Goal: Contribute content: Contribute content

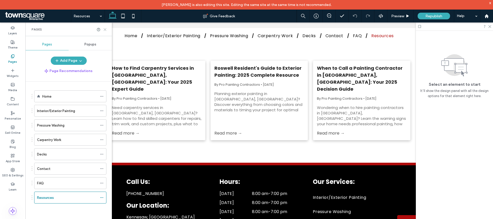
click at [106, 31] on icon at bounding box center [105, 30] width 4 height 4
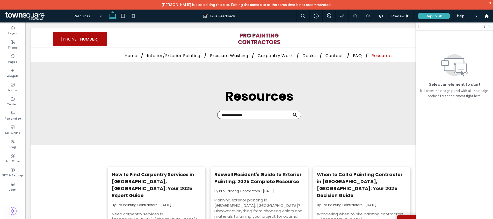
click at [489, 28] on icon at bounding box center [488, 26] width 3 height 3
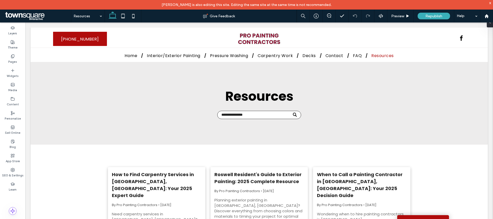
click at [489, 4] on div "x" at bounding box center [490, 3] width 2 height 4
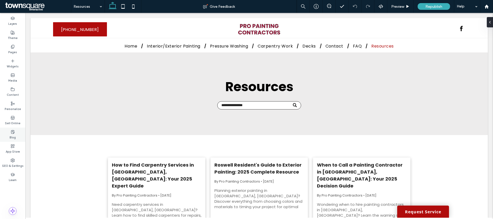
click at [18, 135] on div "Blog" at bounding box center [12, 135] width 25 height 14
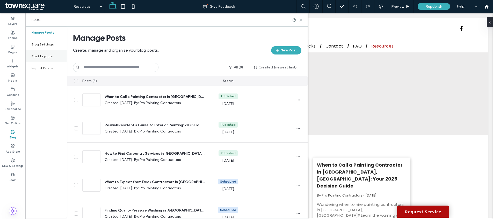
click at [44, 55] on label "Post Layouts" at bounding box center [42, 57] width 21 height 4
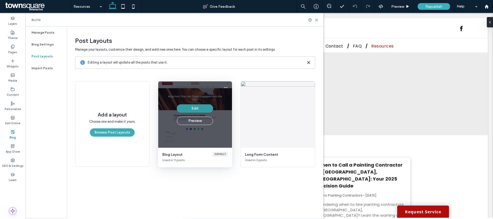
click at [208, 109] on button "Edit" at bounding box center [195, 109] width 36 height 8
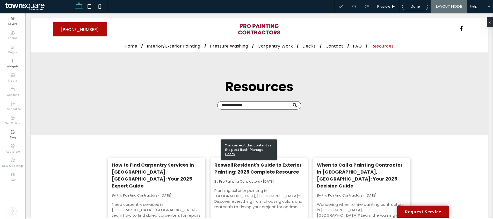
click at [257, 150] on u "Manage Posts" at bounding box center [244, 152] width 39 height 9
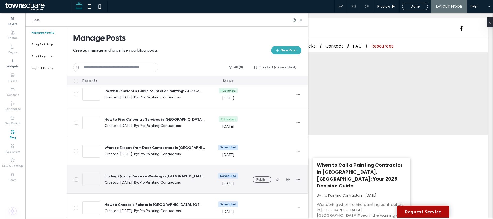
scroll to position [38, 0]
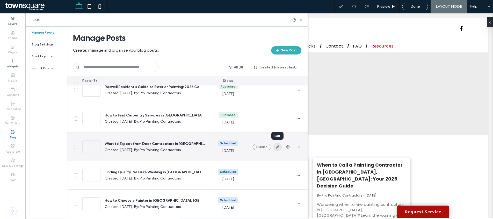
click at [277, 149] on icon "button" at bounding box center [277, 147] width 4 height 4
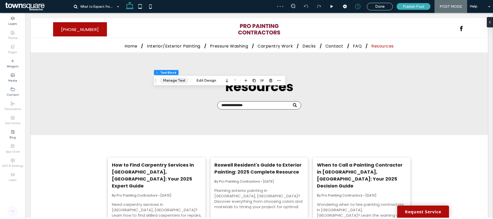
click at [177, 79] on button "Manage Text" at bounding box center [174, 81] width 29 height 6
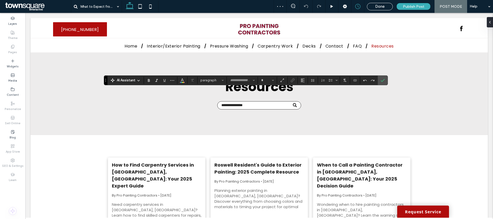
type input "*******"
type input "**"
click at [183, 81] on icon "Color" at bounding box center [182, 80] width 4 height 4
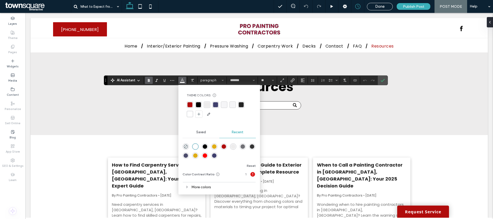
click at [198, 107] on div "rgba(0, 0, 0, 1)" at bounding box center [198, 104] width 5 height 5
click at [383, 82] on icon "Confirm" at bounding box center [382, 80] width 4 height 4
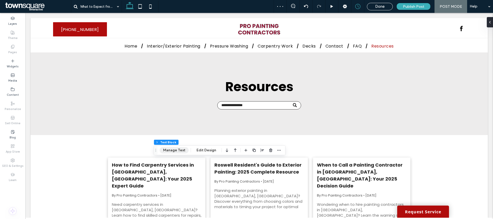
click at [177, 151] on button "Manage Text" at bounding box center [174, 150] width 29 height 6
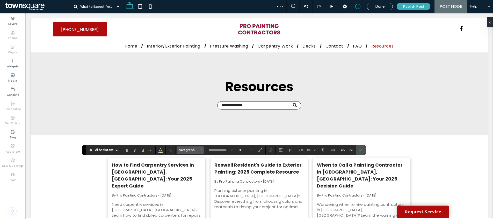
type input "*******"
type input "**"
click at [160, 153] on span "Color" at bounding box center [160, 149] width 4 height 7
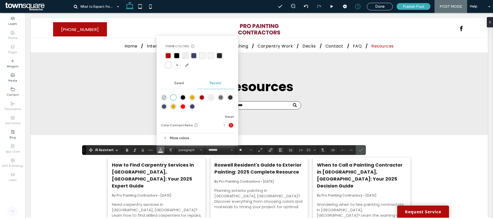
click at [175, 55] on div "rgba(0, 0, 0, 1)" at bounding box center [176, 55] width 5 height 5
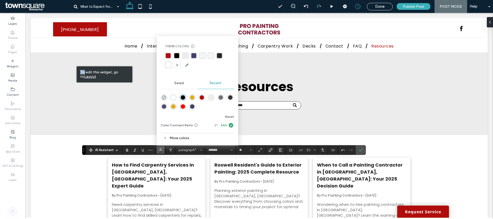
click at [77, 66] on div "To edit this widget, go to Layout" at bounding box center [105, 74] width 56 height 16
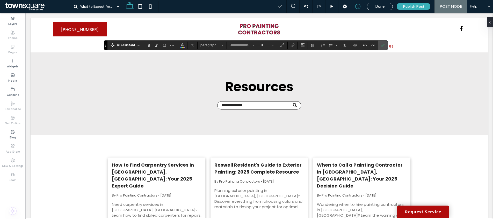
type input "*******"
type input "**"
click at [220, 47] on button "paragraph*" at bounding box center [211, 45] width 27 height 7
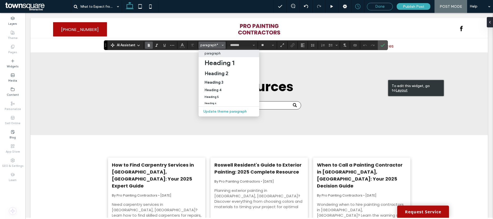
click at [381, 5] on span "Done" at bounding box center [379, 6] width 9 height 5
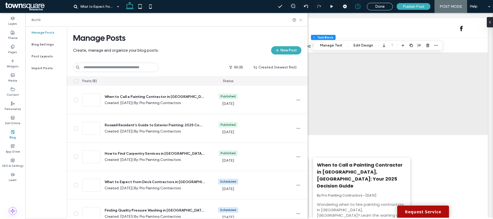
click at [302, 19] on icon at bounding box center [301, 20] width 4 height 4
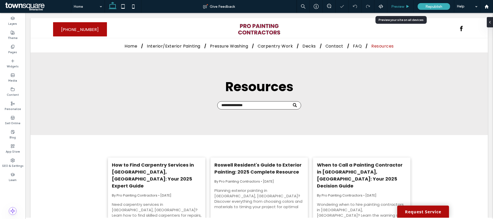
click at [403, 8] on span "Preview" at bounding box center [397, 6] width 13 height 4
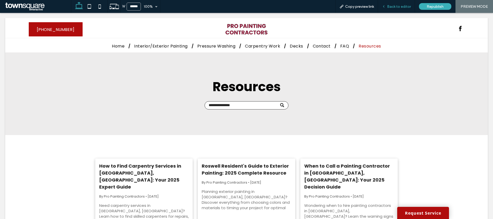
click at [397, 8] on span "Back to editor" at bounding box center [399, 6] width 24 height 4
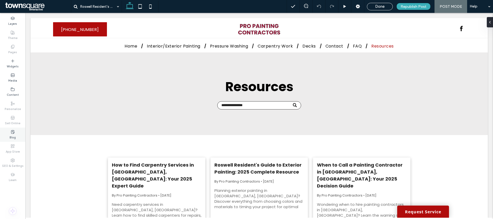
click at [16, 134] on div "Blog" at bounding box center [12, 135] width 25 height 14
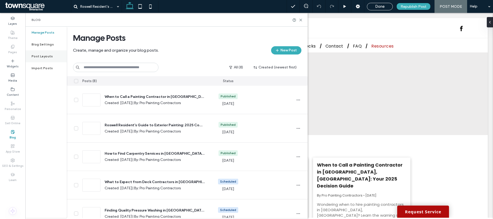
click at [43, 52] on div "Post Layouts" at bounding box center [45, 56] width 41 height 12
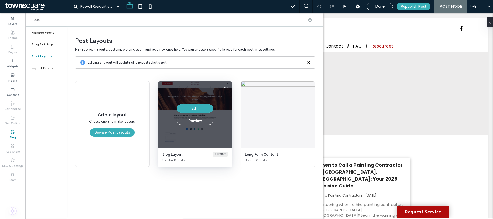
click at [208, 114] on div "Edit Preview" at bounding box center [195, 115] width 36 height 21
click at [196, 111] on button "Edit" at bounding box center [195, 109] width 36 height 8
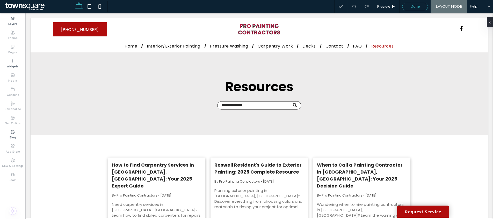
click at [414, 6] on span "Done" at bounding box center [414, 6] width 9 height 5
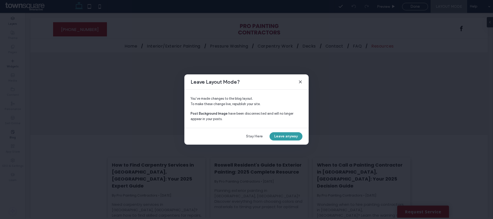
click at [279, 136] on button "Leave anyway" at bounding box center [285, 136] width 33 height 8
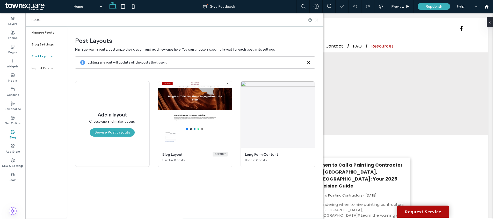
click at [318, 21] on div "Blog" at bounding box center [174, 20] width 298 height 14
click at [318, 21] on icon at bounding box center [316, 20] width 4 height 4
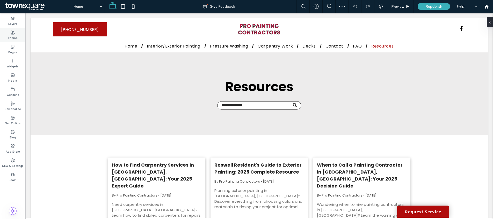
click at [14, 31] on icon at bounding box center [13, 33] width 4 height 4
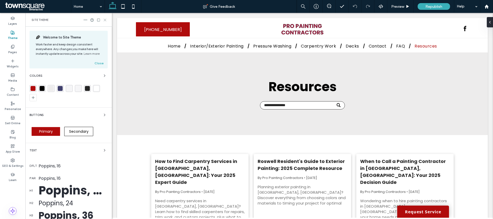
click at [103, 22] on icon at bounding box center [105, 20] width 4 height 4
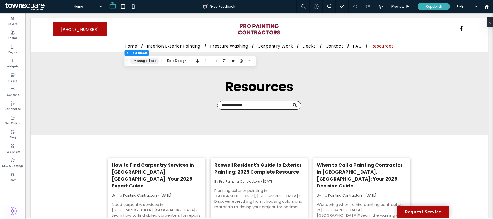
click at [138, 59] on button "Manage Text" at bounding box center [144, 61] width 29 height 6
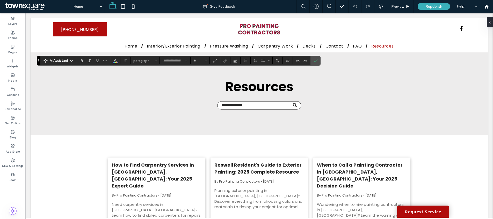
type input "*******"
type input "**"
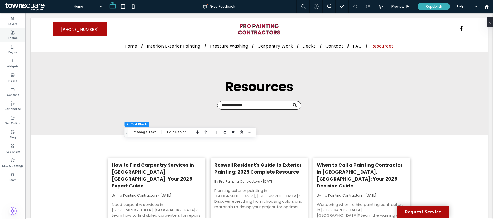
click at [16, 36] on label "Theme" at bounding box center [13, 38] width 10 height 6
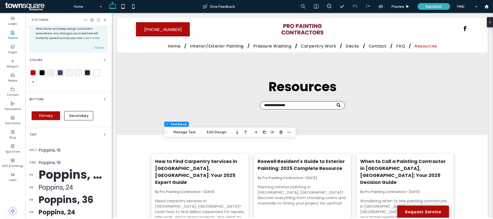
scroll to position [16, 0]
click at [64, 174] on div "Poppins, 50" at bounding box center [73, 175] width 69 height 18
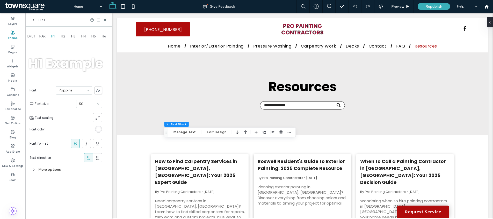
scroll to position [0, 0]
click at [64, 32] on div "H2" at bounding box center [63, 36] width 10 height 11
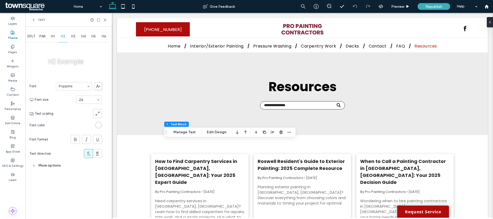
click at [72, 36] on span "H3" at bounding box center [73, 36] width 4 height 4
click at [81, 36] on div "H4" at bounding box center [83, 36] width 10 height 11
click at [75, 37] on span "H3" at bounding box center [73, 36] width 4 height 4
click at [82, 37] on span "H4" at bounding box center [83, 36] width 4 height 4
click at [73, 37] on span "H3" at bounding box center [73, 36] width 4 height 4
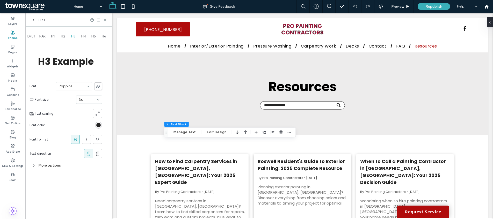
click at [105, 20] on use at bounding box center [105, 20] width 2 height 2
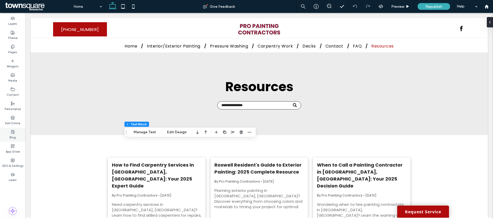
click at [14, 135] on label "Blog" at bounding box center [13, 137] width 6 height 6
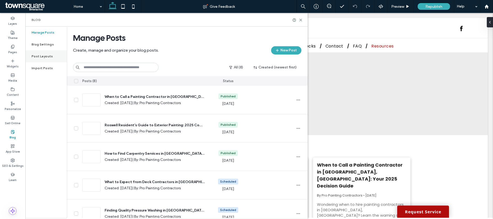
click at [49, 53] on div "Post Layouts" at bounding box center [45, 56] width 41 height 12
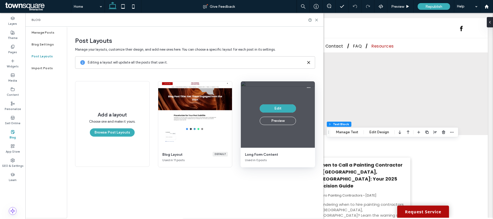
click at [255, 143] on div "Edit Preview" at bounding box center [278, 114] width 74 height 66
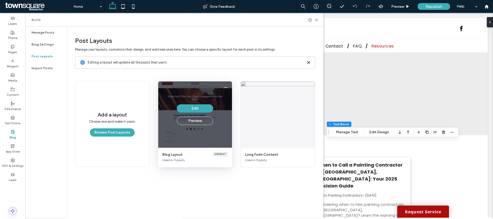
click at [201, 133] on div "Edit Preview" at bounding box center [195, 114] width 74 height 66
click at [199, 113] on div "Edit Preview" at bounding box center [195, 115] width 36 height 21
click at [201, 108] on button "Edit" at bounding box center [195, 109] width 36 height 8
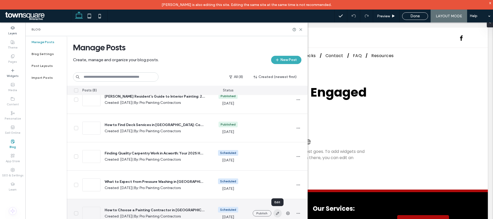
click at [276, 212] on icon "button" at bounding box center [277, 214] width 4 height 4
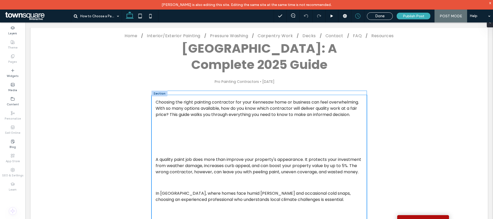
scroll to position [78, 0]
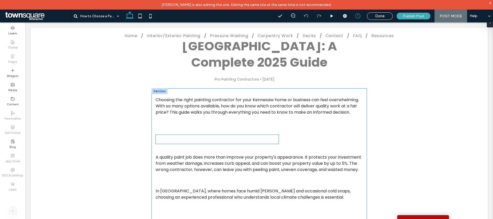
click at [220, 135] on h2 "Why Hiring the Right Contractor Matters" at bounding box center [216, 139] width 123 height 9
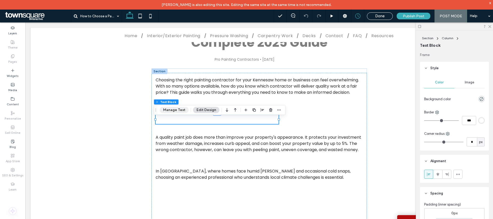
click at [181, 109] on button "Manage Text" at bounding box center [174, 110] width 29 height 6
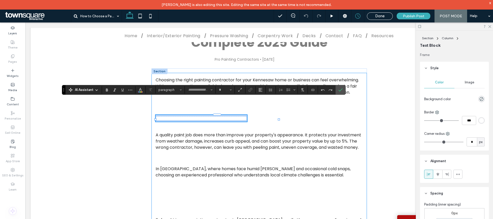
type input "*******"
type input "**"
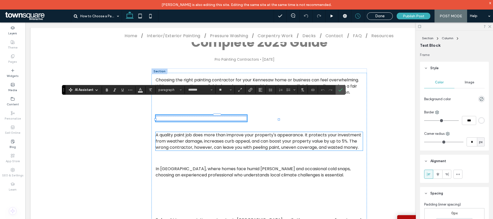
click at [237, 132] on p "A quality paint job does more than improve your property's appearance. It prote…" at bounding box center [258, 141] width 207 height 19
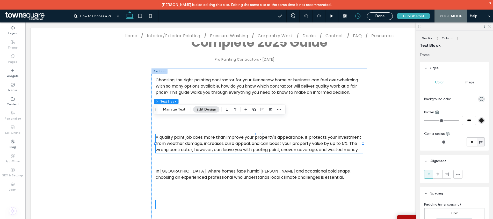
click at [244, 200] on h2 "Check Licensing and Insurance" at bounding box center [203, 204] width 97 height 9
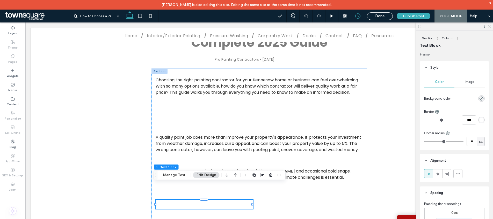
scroll to position [0, 0]
click at [12, 149] on label "Blog" at bounding box center [13, 147] width 6 height 6
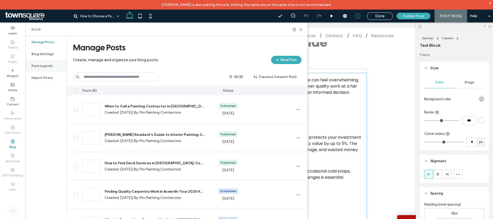
click at [45, 65] on label "Post Layouts" at bounding box center [42, 66] width 21 height 4
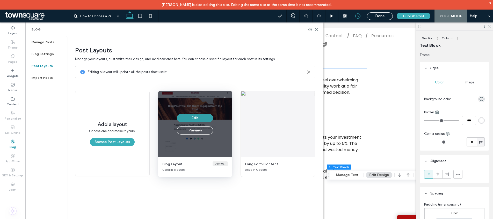
click at [204, 116] on button "Edit" at bounding box center [195, 118] width 36 height 8
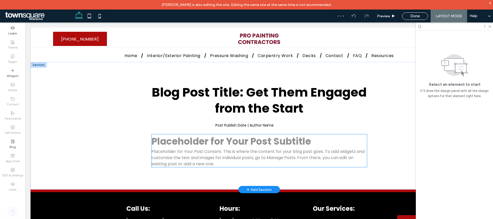
click at [234, 149] on p "Placeholder for Your Post Content. This is where the content for your blog post…" at bounding box center [258, 158] width 215 height 19
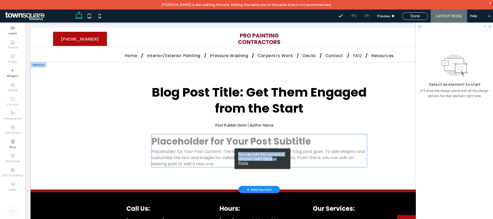
drag, startPoint x: 298, startPoint y: 180, endPoint x: 187, endPoint y: 149, distance: 115.4
click at [170, 146] on h3 "Placeholder for Your Post Subtitle" at bounding box center [258, 142] width 215 height 14
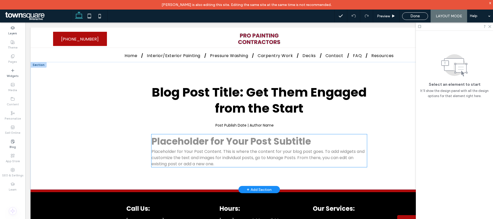
click at [168, 144] on h3 "Placeholder for Your Post Subtitle" at bounding box center [258, 142] width 215 height 14
click at [158, 138] on h3 "Placeholder for Your Post Subtitle" at bounding box center [258, 142] width 215 height 14
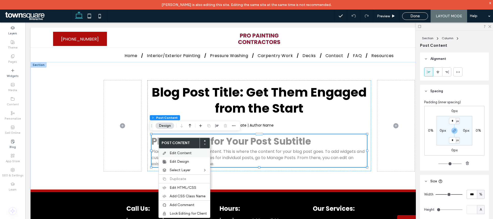
click at [181, 154] on span "Edit Content" at bounding box center [180, 153] width 22 height 4
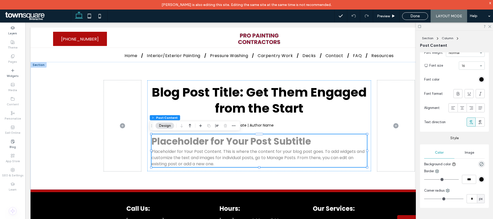
scroll to position [292, 0]
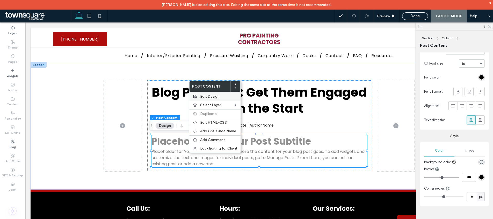
click at [215, 96] on span "Edit Design" at bounding box center [209, 96] width 19 height 4
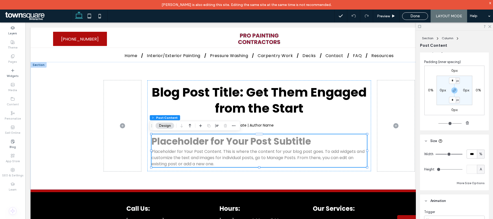
scroll to position [0, 0]
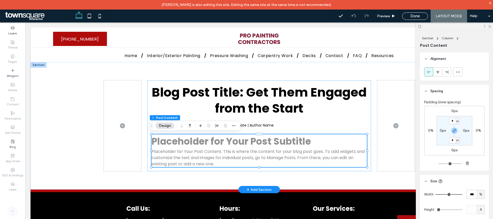
click at [255, 160] on p "Placeholder for Your Post Content. This is where the content for your blog post…" at bounding box center [258, 158] width 215 height 19
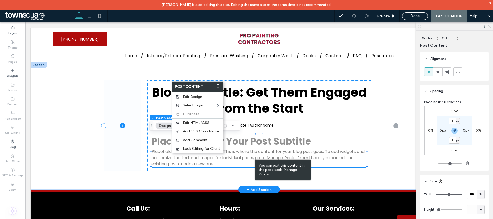
click at [104, 163] on span at bounding box center [122, 125] width 37 height 91
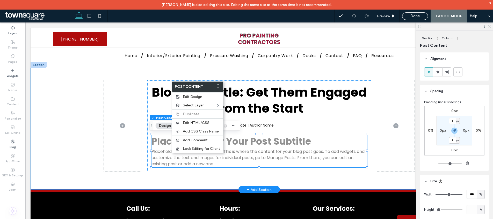
click at [65, 163] on div "Blog Post Title: Get Them Engaged from the Start Post Publish Date | Author Nam…" at bounding box center [259, 126] width 457 height 128
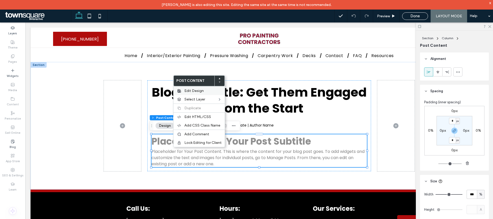
click at [190, 89] on span "Edit Design" at bounding box center [193, 91] width 19 height 4
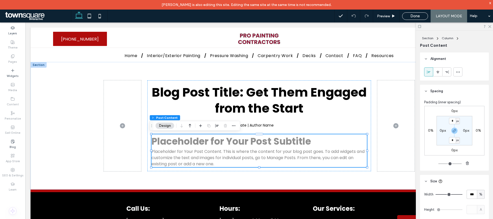
scroll to position [1, 0]
click at [232, 125] on icon "button" at bounding box center [234, 126] width 4 height 4
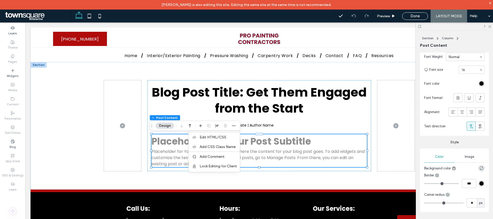
scroll to position [292, 0]
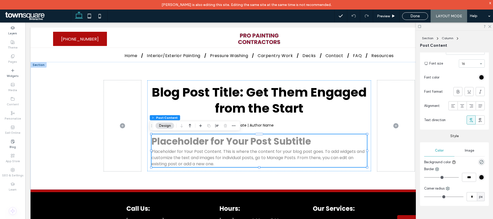
click at [464, 149] on span "Image" at bounding box center [469, 151] width 10 height 4
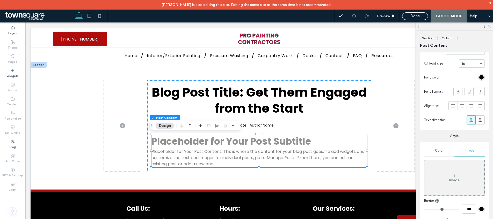
click at [438, 154] on div "Color" at bounding box center [439, 150] width 30 height 11
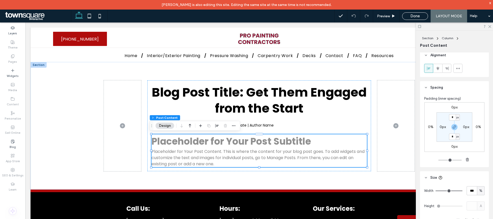
scroll to position [0, 0]
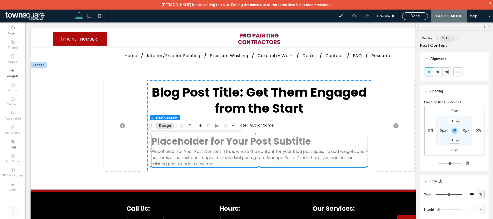
click at [446, 38] on span "Column" at bounding box center [447, 38] width 12 height 4
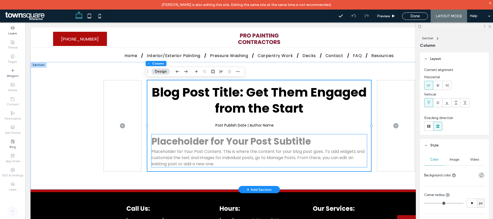
click at [189, 150] on p "Placeholder for Your Post Content. This is where the content for your blog post…" at bounding box center [258, 158] width 215 height 19
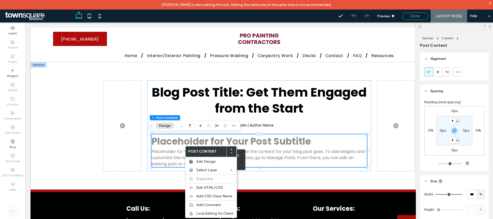
click at [421, 19] on div "Done" at bounding box center [415, 16] width 26 height 8
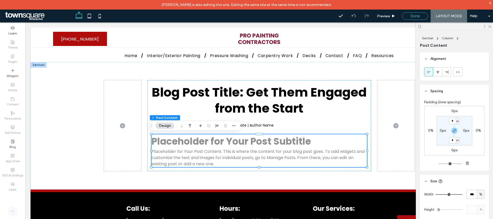
click at [417, 16] on span "Done" at bounding box center [414, 16] width 9 height 5
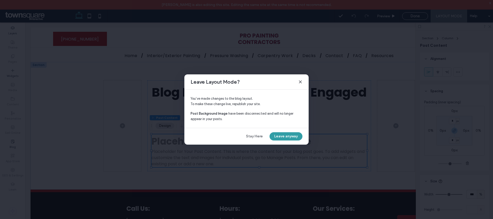
click at [275, 137] on button "Leave anyway" at bounding box center [285, 136] width 33 height 8
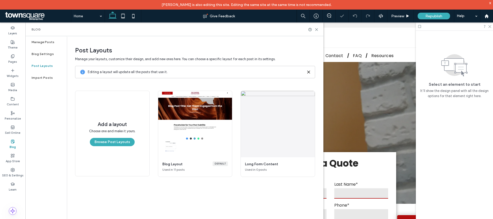
click at [11, 149] on label "Blog" at bounding box center [13, 147] width 6 height 6
click at [42, 43] on label "Manage Posts" at bounding box center [43, 42] width 23 height 4
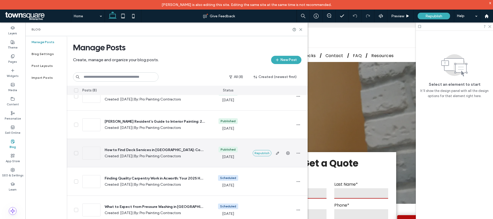
scroll to position [38, 0]
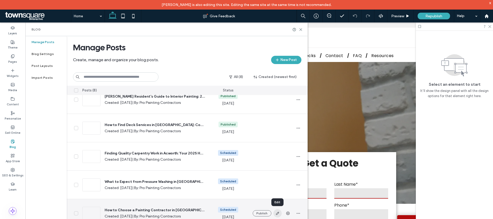
click at [278, 214] on icon "button" at bounding box center [277, 214] width 4 height 4
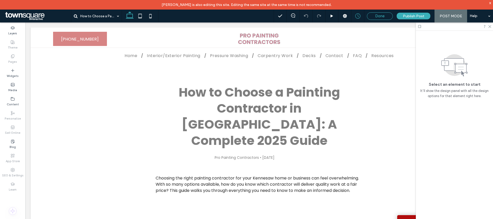
click at [377, 19] on div "Done" at bounding box center [380, 16] width 26 height 8
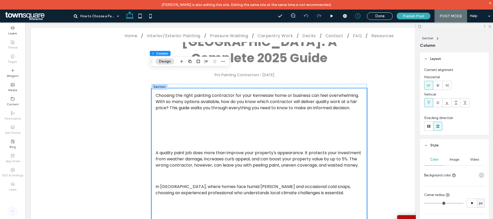
scroll to position [85, 0]
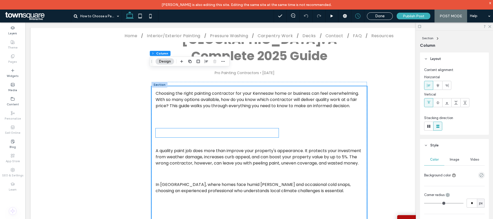
click at [177, 129] on h2 "Why Hiring the Right Contractor Matters" at bounding box center [216, 133] width 123 height 9
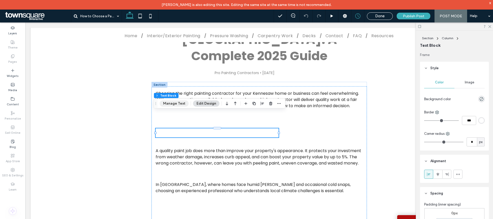
click at [182, 104] on button "Manage Text" at bounding box center [174, 104] width 29 height 6
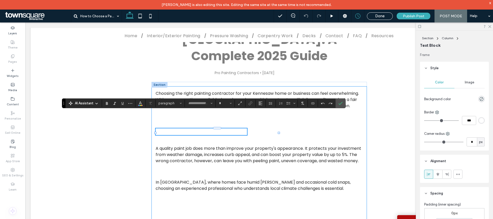
type input "*******"
type input "**"
click at [180, 105] on span "Styles" at bounding box center [181, 103] width 2 height 7
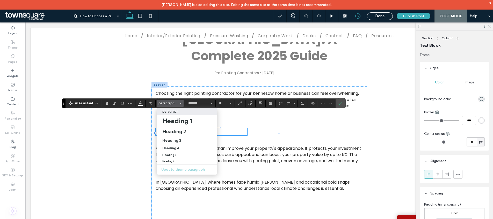
click at [247, 129] on span "**********" at bounding box center [200, 132] width 91 height 6
click at [190, 172] on button "Update theme paragraph" at bounding box center [187, 170] width 61 height 10
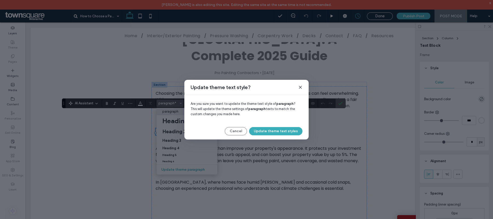
click at [300, 88] on icon at bounding box center [300, 87] width 4 height 4
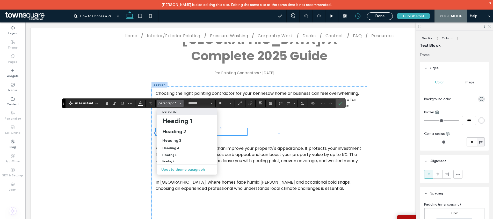
click at [383, 14] on span "Done" at bounding box center [379, 16] width 9 height 5
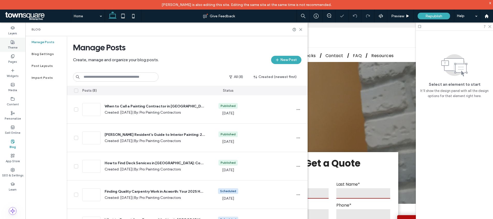
click at [10, 47] on label "Theme" at bounding box center [13, 47] width 10 height 6
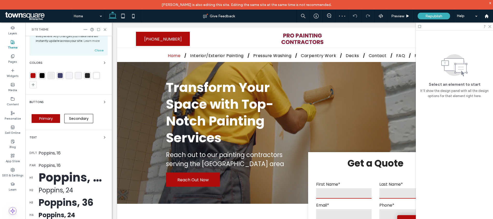
scroll to position [23, 0]
click at [53, 164] on div "Poppins, 16" at bounding box center [73, 165] width 69 height 6
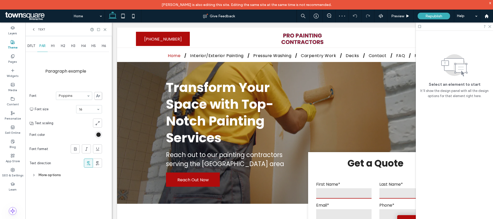
scroll to position [0, 0]
click at [41, 30] on span "Text" at bounding box center [42, 29] width 8 height 4
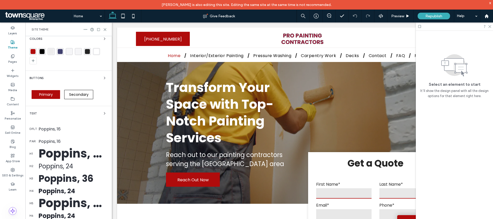
scroll to position [88, 0]
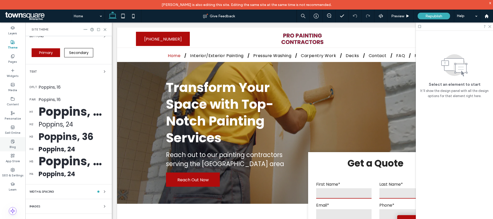
click at [15, 145] on label "Blog" at bounding box center [13, 147] width 6 height 6
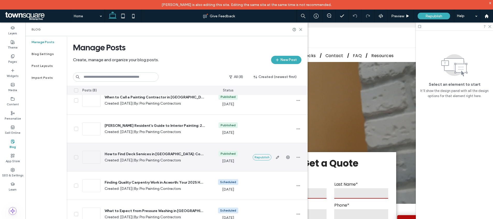
scroll to position [38, 0]
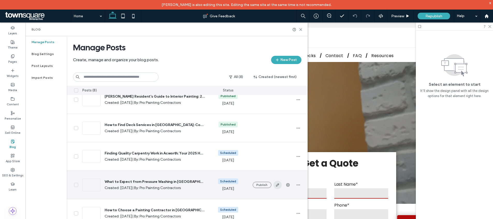
click at [275, 188] on span "button" at bounding box center [277, 185] width 8 height 8
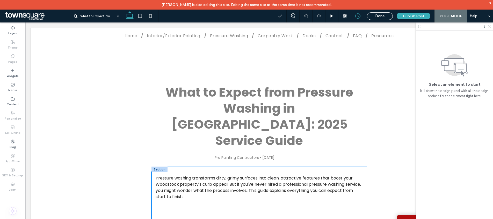
scroll to position [40, 0]
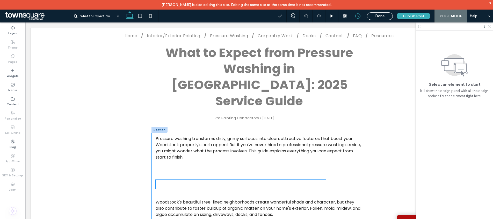
click at [177, 180] on h2 "Why Pressure Washing Matters in Woodstock" at bounding box center [240, 184] width 170 height 9
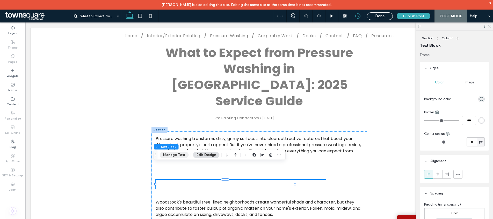
click at [177, 157] on button "Manage Text" at bounding box center [174, 155] width 29 height 6
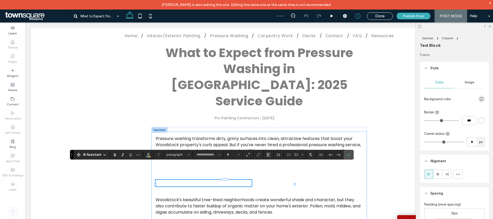
type input "*******"
type input "**"
click at [180, 157] on span "paragraph" at bounding box center [176, 155] width 20 height 4
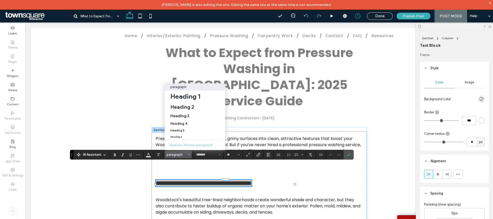
click at [187, 140] on div "Update theme paragraph" at bounding box center [195, 145] width 61 height 10
click at [184, 141] on div "Update theme paragraph" at bounding box center [195, 145] width 61 height 10
click at [185, 141] on div "Update theme paragraph" at bounding box center [195, 145] width 61 height 10
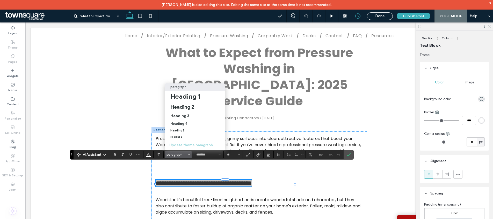
click at [197, 140] on div "Update theme paragraph" at bounding box center [195, 145] width 61 height 10
click at [182, 180] on span "**********" at bounding box center [203, 183] width 96 height 6
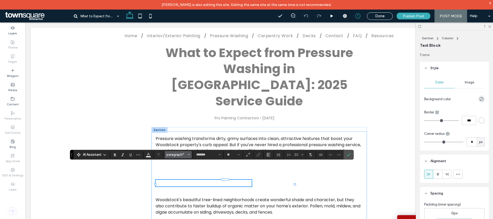
click at [184, 156] on span "paragraph*" at bounding box center [176, 155] width 20 height 4
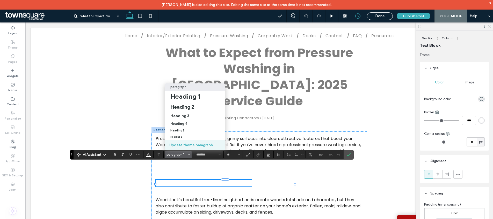
click at [185, 145] on button "Update theme paragraph" at bounding box center [195, 145] width 61 height 10
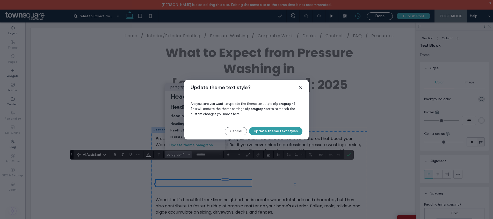
click at [271, 134] on button "Update theme text styles" at bounding box center [275, 131] width 53 height 8
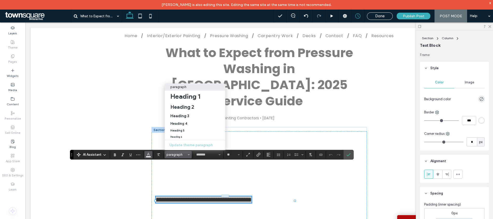
click at [150, 157] on span "Color" at bounding box center [148, 154] width 4 height 7
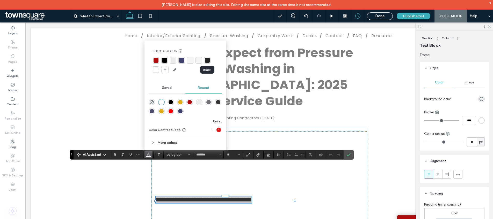
click at [208, 62] on div "rgba(36, 36, 36, 1)" at bounding box center [207, 60] width 5 height 5
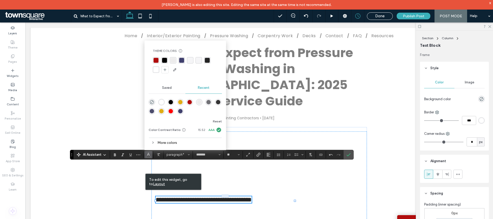
click at [149, 157] on span "Color" at bounding box center [148, 154] width 4 height 7
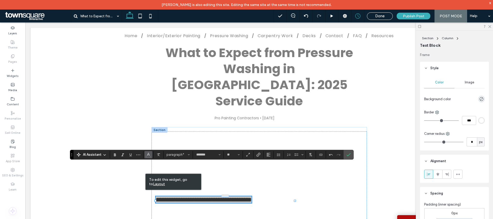
click at [149, 155] on use "Color" at bounding box center [148, 154] width 3 height 3
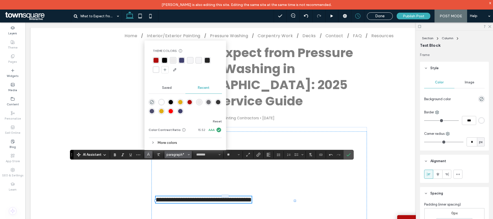
click at [176, 152] on button "paragraph*" at bounding box center [178, 154] width 27 height 7
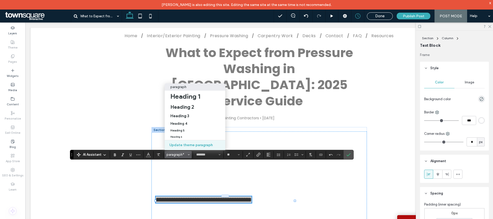
click at [179, 142] on button "Update theme paragraph" at bounding box center [195, 145] width 61 height 10
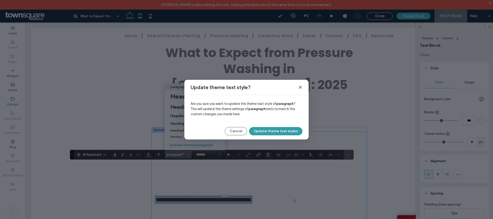
click at [268, 133] on button "Update theme text styles" at bounding box center [275, 131] width 53 height 8
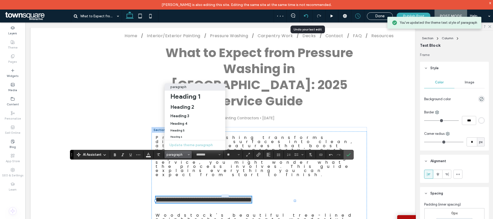
click at [309, 17] on div at bounding box center [305, 16] width 13 height 4
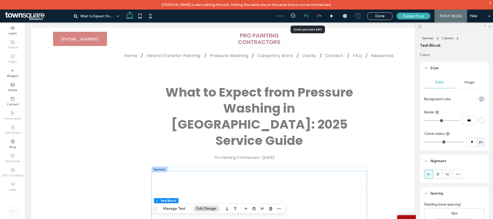
scroll to position [0, 0]
click at [309, 17] on div at bounding box center [305, 16] width 13 height 4
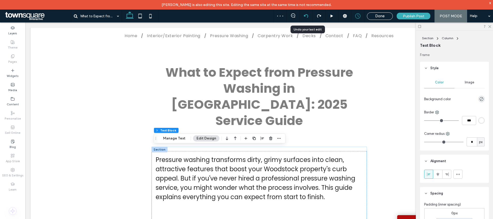
scroll to position [106, 0]
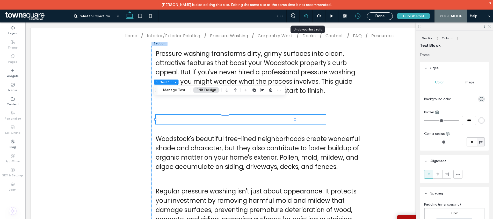
click at [307, 18] on icon at bounding box center [306, 16] width 4 height 4
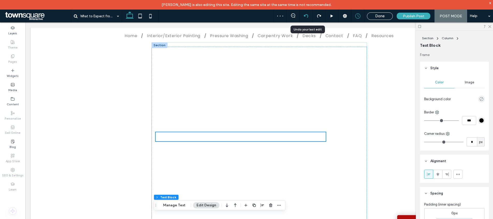
scroll to position [122, 0]
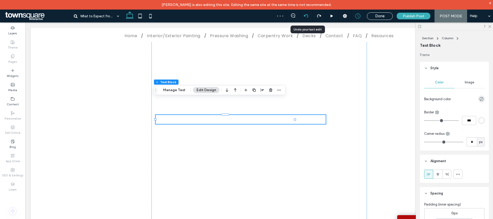
click at [307, 18] on icon at bounding box center [306, 16] width 4 height 4
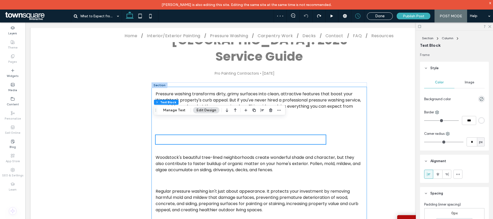
scroll to position [85, 0]
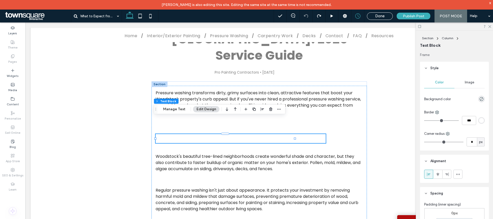
click at [183, 134] on h2 "Why Pressure Washing Matters in Woodstock" at bounding box center [240, 138] width 170 height 9
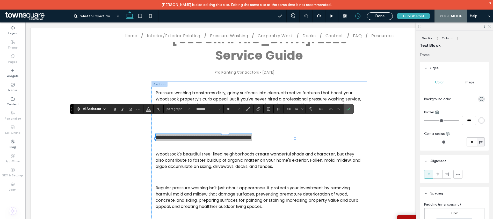
click at [97, 109] on span "AI Assistant" at bounding box center [92, 109] width 19 height 5
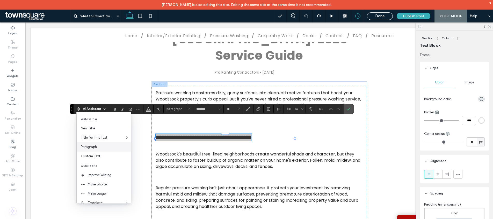
click at [100, 149] on span "Paragraph" at bounding box center [106, 147] width 50 height 5
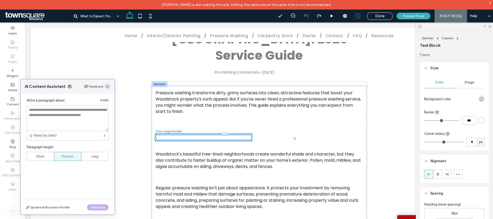
click at [108, 88] on icon "button" at bounding box center [107, 87] width 4 height 4
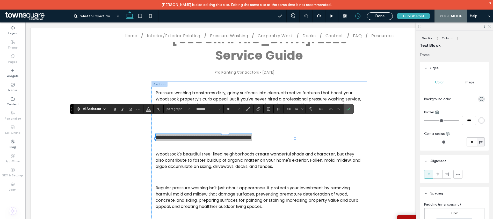
click at [102, 110] on div "AI Assistant" at bounding box center [92, 109] width 34 height 5
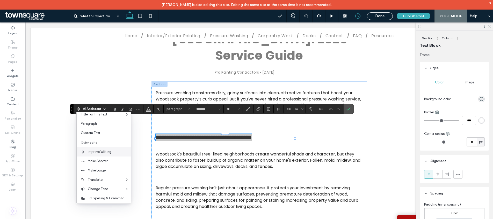
scroll to position [34, 0]
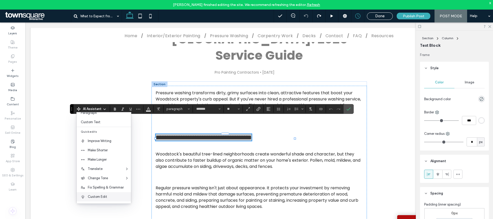
click at [110, 199] on div "Custom Edit" at bounding box center [104, 196] width 54 height 9
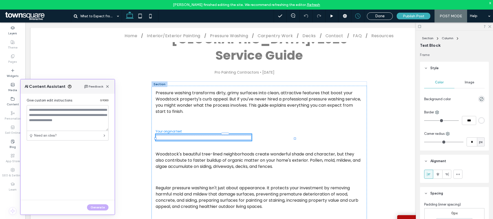
click at [103, 87] on div "Feedback" at bounding box center [97, 87] width 26 height 6
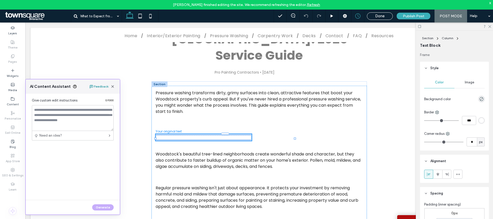
click at [106, 87] on button "Feedback" at bounding box center [98, 87] width 19 height 6
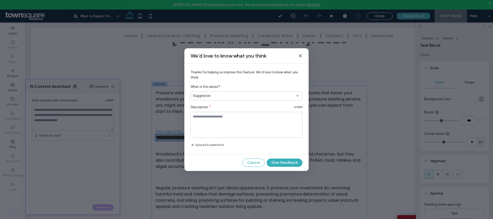
click at [299, 57] on icon at bounding box center [300, 56] width 4 height 4
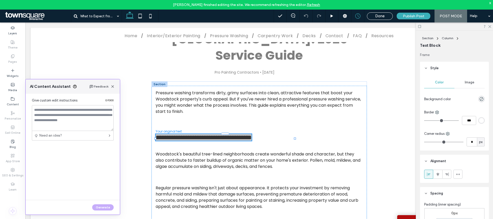
click at [115, 89] on div "AI Content Assistant Feedback" at bounding box center [73, 86] width 94 height 14
click at [114, 89] on span "button" at bounding box center [112, 86] width 6 height 6
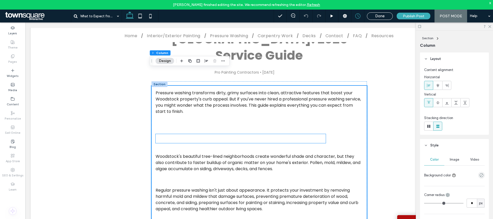
click at [180, 135] on span "Why Pressure Washing Matters in Woodstock" at bounding box center [240, 139] width 170 height 9
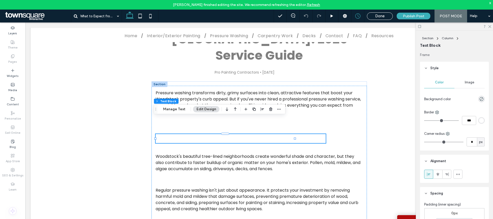
click at [182, 135] on span "Why Pressure Washing Matters in Woodstock" at bounding box center [240, 139] width 170 height 9
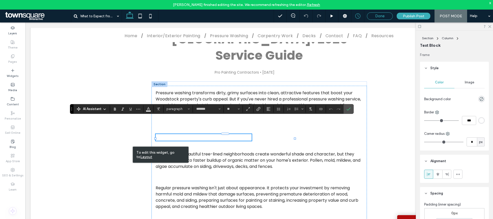
click at [374, 16] on div "Done" at bounding box center [379, 16] width 25 height 5
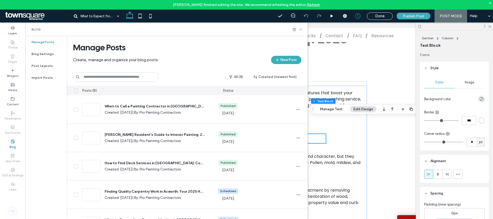
click at [302, 31] on icon at bounding box center [301, 30] width 4 height 4
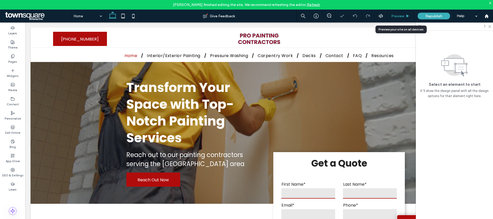
click at [405, 14] on div "Preview" at bounding box center [400, 16] width 26 height 4
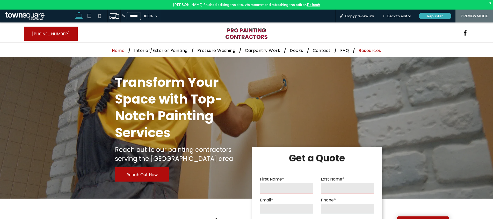
click at [360, 52] on span "Resources" at bounding box center [369, 50] width 22 height 6
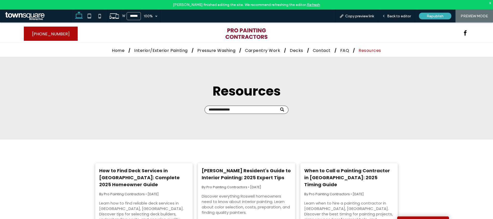
click at [235, 174] on link "Roswell Resident's Guide to Interior Painting: 2025 Expert Tips" at bounding box center [247, 174] width 90 height 14
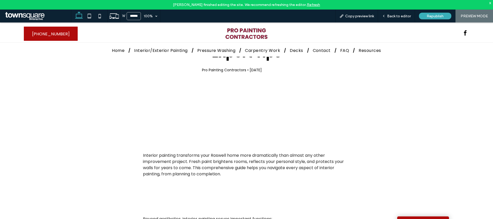
scroll to position [91, 0]
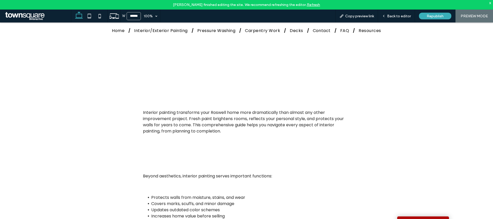
click at [187, 154] on h2 "Why Interior Painting Matters" at bounding box center [187, 158] width 89 height 9
click at [397, 20] on div "Back to editor" at bounding box center [396, 16] width 37 height 13
click at [399, 17] on span "Back to editor" at bounding box center [399, 16] width 24 height 4
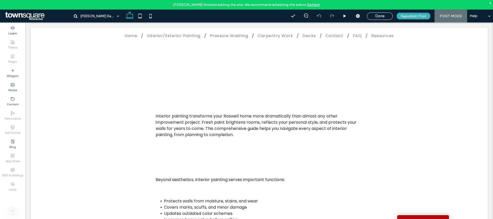
scroll to position [95, 0]
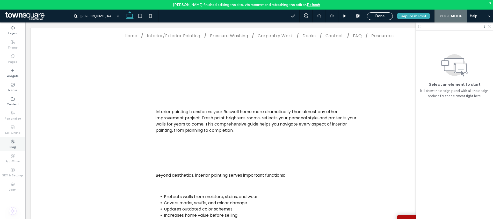
click at [15, 143] on div "Blog" at bounding box center [12, 144] width 25 height 14
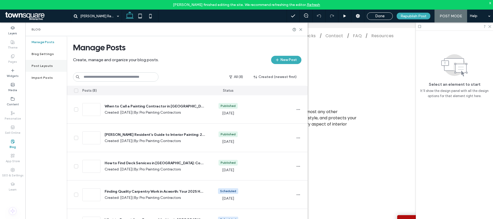
click at [45, 68] on div "Post Layouts" at bounding box center [45, 66] width 41 height 12
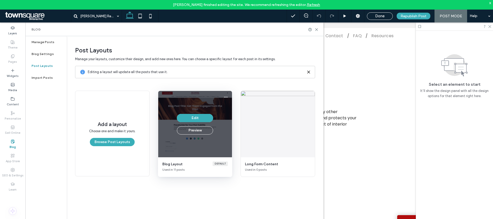
click at [182, 97] on div "Edit Preview" at bounding box center [195, 124] width 74 height 66
click at [198, 115] on button "Edit" at bounding box center [195, 118] width 36 height 8
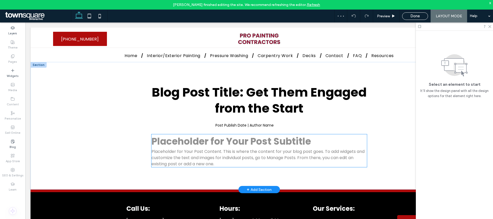
click at [222, 149] on p "Placeholder for Your Post Content. This is where the content for your blog post…" at bounding box center [258, 158] width 215 height 19
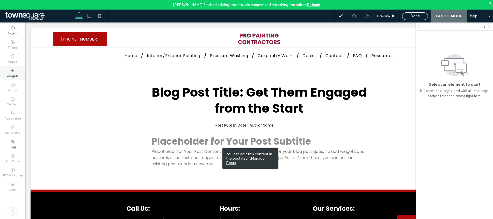
click at [20, 70] on div "Widgets" at bounding box center [12, 73] width 25 height 14
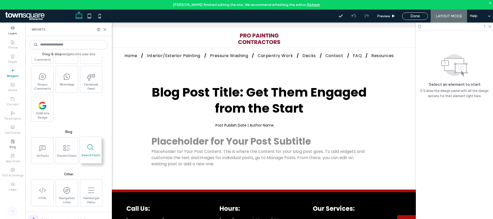
scroll to position [944, 0]
click at [106, 28] on use at bounding box center [105, 29] width 2 height 2
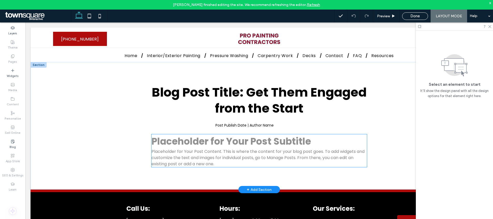
click at [254, 150] on p "Placeholder for Your Post Content. This is where the content for your blog post…" at bounding box center [258, 158] width 215 height 19
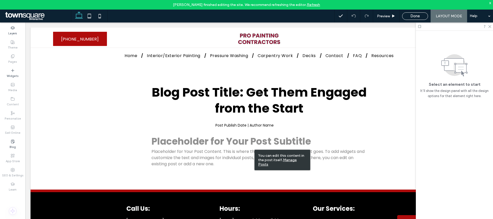
click at [292, 161] on u "Manage Posts" at bounding box center [277, 162] width 39 height 9
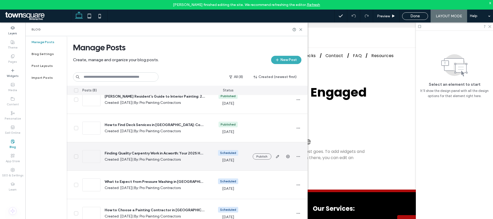
scroll to position [69, 0]
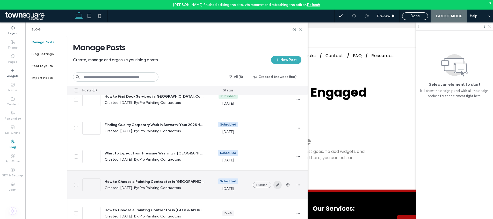
click at [275, 183] on icon "button" at bounding box center [277, 185] width 4 height 4
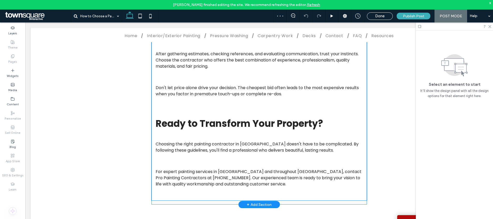
scroll to position [1288, 0]
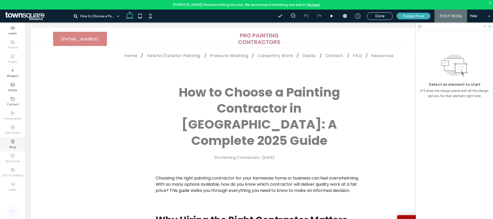
click at [15, 145] on label "Blog" at bounding box center [13, 147] width 6 height 6
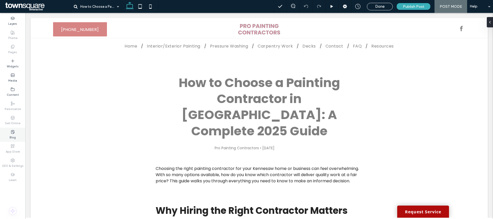
click at [9, 134] on div "Blog" at bounding box center [12, 135] width 25 height 14
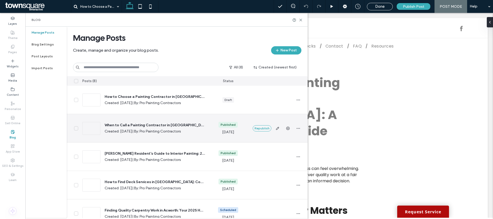
scroll to position [38, 0]
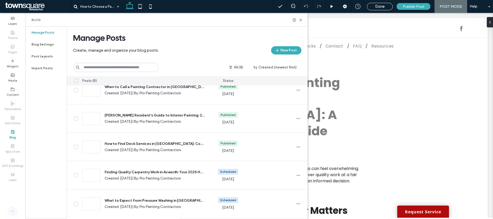
click at [363, 121] on h1 "How to Choose a Painting Contractor in Kennesaw: A Complete 2025 Guide" at bounding box center [258, 107] width 215 height 65
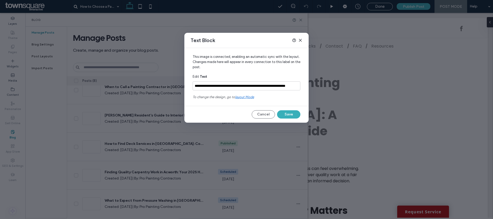
click at [301, 40] on icon at bounding box center [300, 40] width 4 height 4
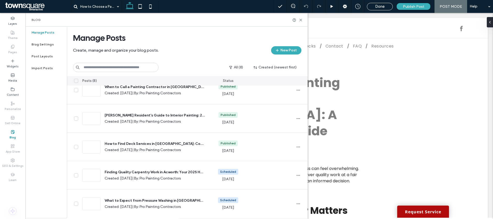
click at [302, 18] on div "Blog" at bounding box center [166, 20] width 282 height 14
click at [301, 21] on icon at bounding box center [301, 20] width 4 height 4
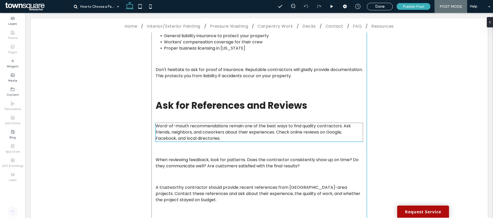
scroll to position [314, 0]
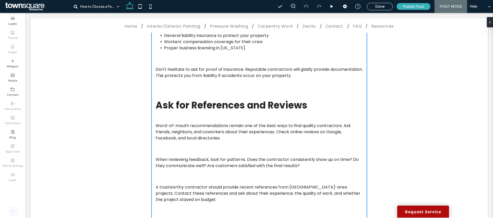
drag, startPoint x: 183, startPoint y: 74, endPoint x: 185, endPoint y: 69, distance: 5.3
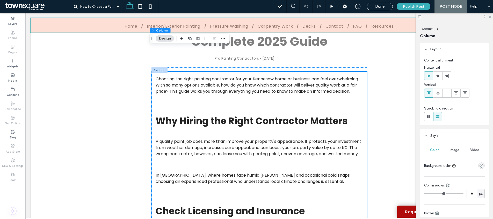
scroll to position [0, 0]
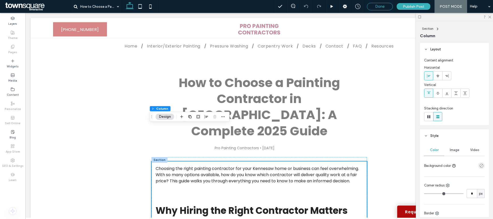
click at [373, 6] on div "Done" at bounding box center [379, 6] width 25 height 5
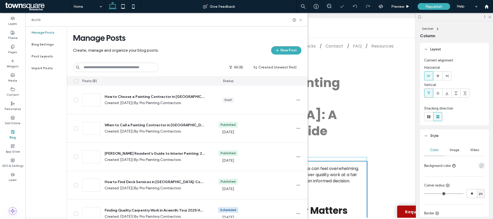
click at [301, 21] on icon at bounding box center [301, 20] width 4 height 4
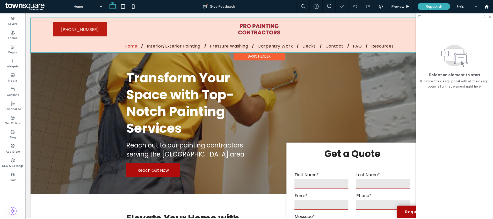
click at [179, 47] on div at bounding box center [259, 35] width 457 height 34
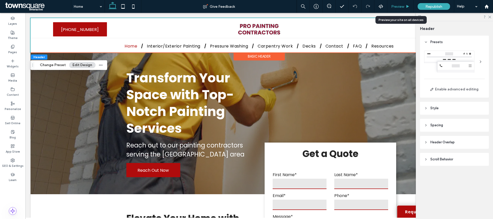
click at [399, 5] on span "Preview" at bounding box center [397, 6] width 13 height 4
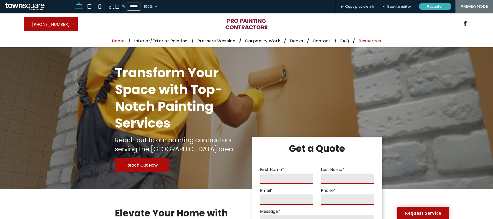
click at [358, 40] on span "Resources" at bounding box center [369, 41] width 22 height 6
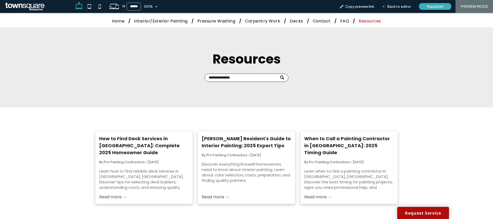
scroll to position [12, 0]
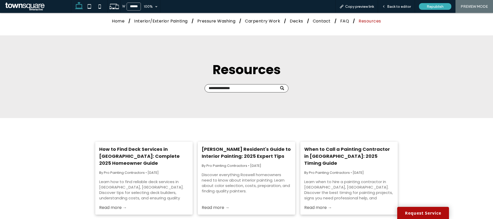
click at [339, 152] on link "When to Call a Painting Contractor in Smyrna: 2025 Timing Guide" at bounding box center [349, 156] width 90 height 21
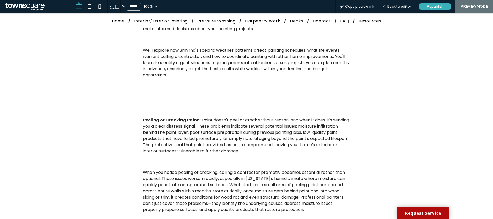
scroll to position [198, 0]
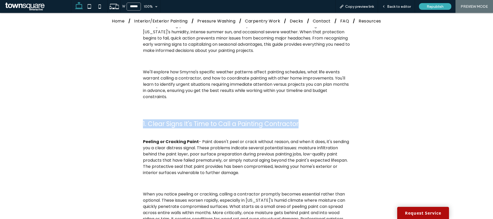
drag, startPoint x: 335, startPoint y: 108, endPoint x: 155, endPoint y: 88, distance: 181.7
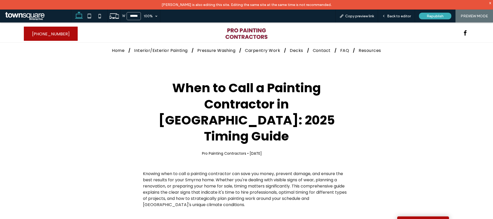
scroll to position [0, 0]
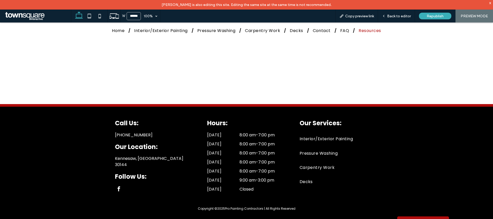
scroll to position [121, 0]
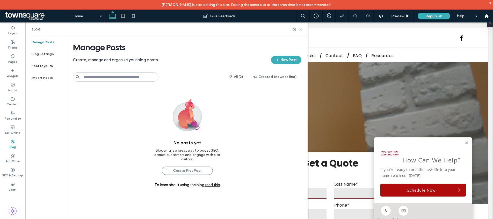
click at [300, 30] on icon at bounding box center [301, 30] width 4 height 4
